Goal: Task Accomplishment & Management: Complete application form

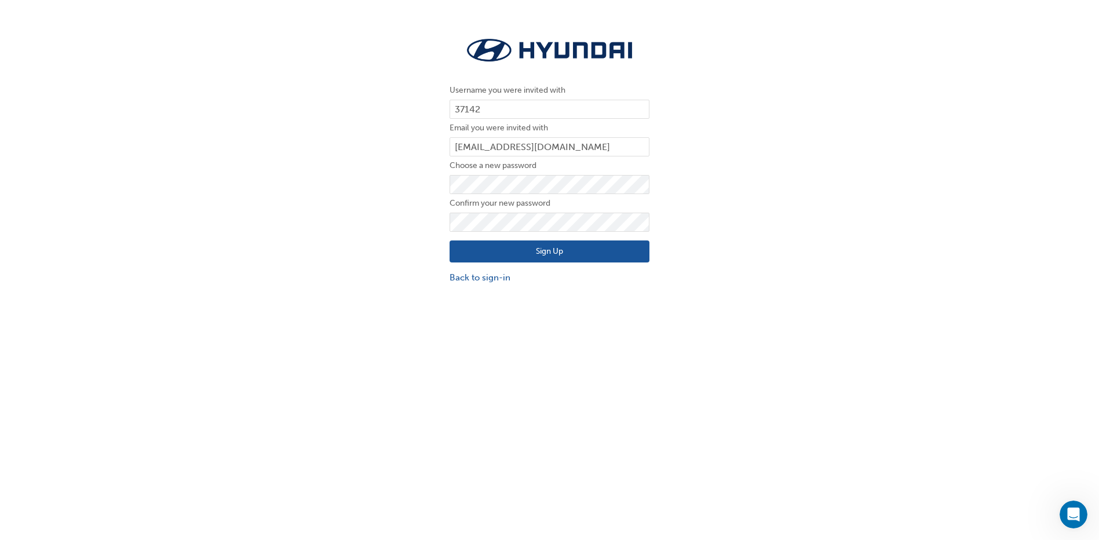
click at [546, 247] on button "Sign Up" at bounding box center [550, 252] width 200 height 22
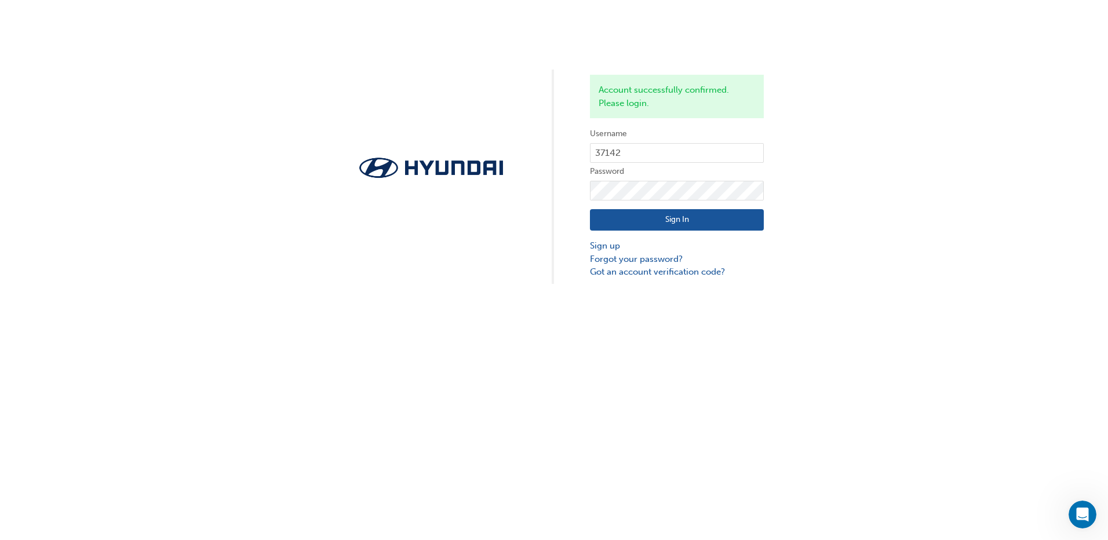
click at [640, 219] on button "Sign In" at bounding box center [677, 220] width 174 height 22
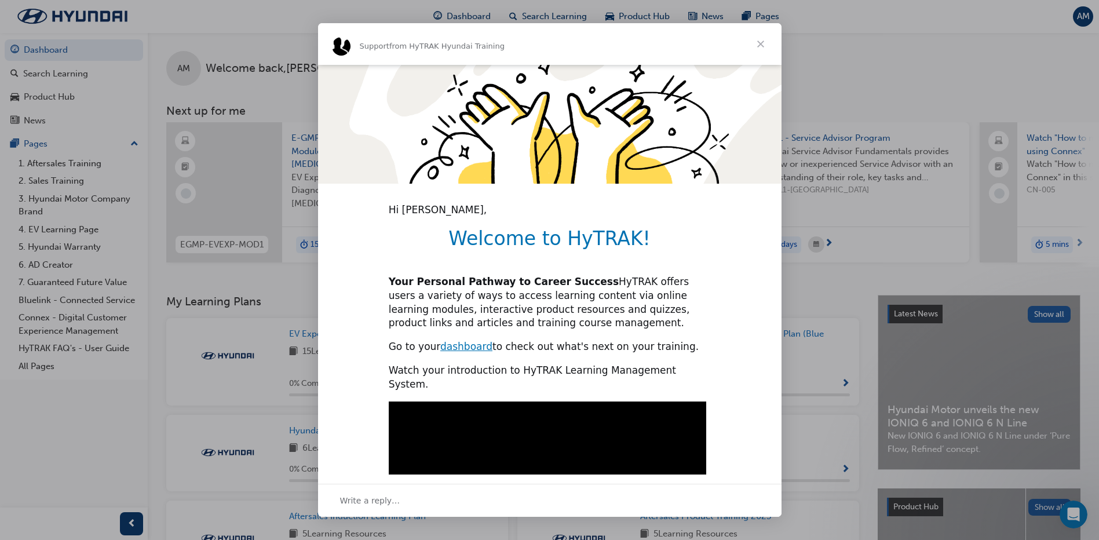
scroll to position [232, 0]
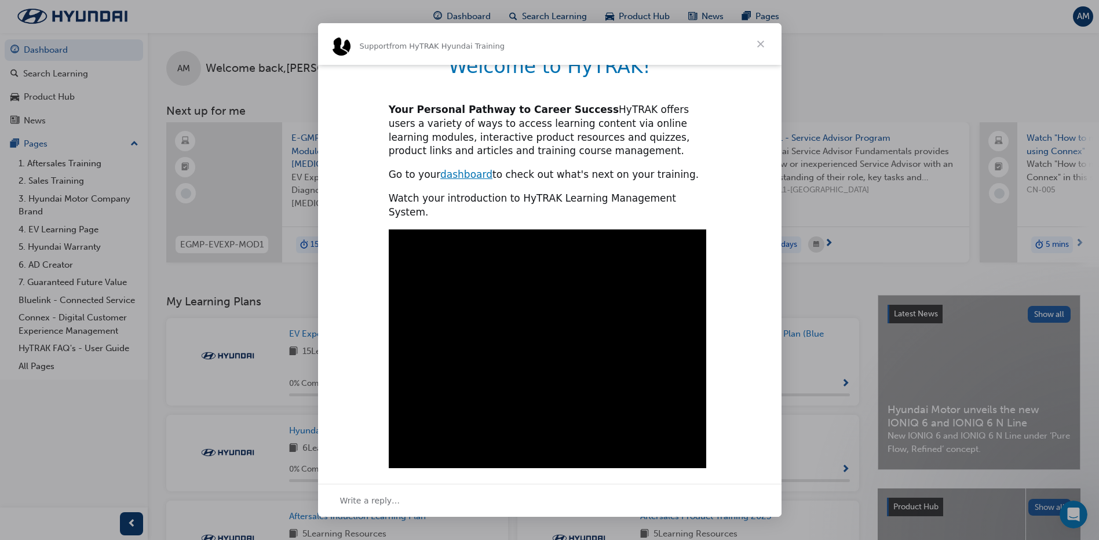
type input "208119"
click at [764, 45] on span "Close" at bounding box center [761, 44] width 42 height 42
